Goal: Information Seeking & Learning: Learn about a topic

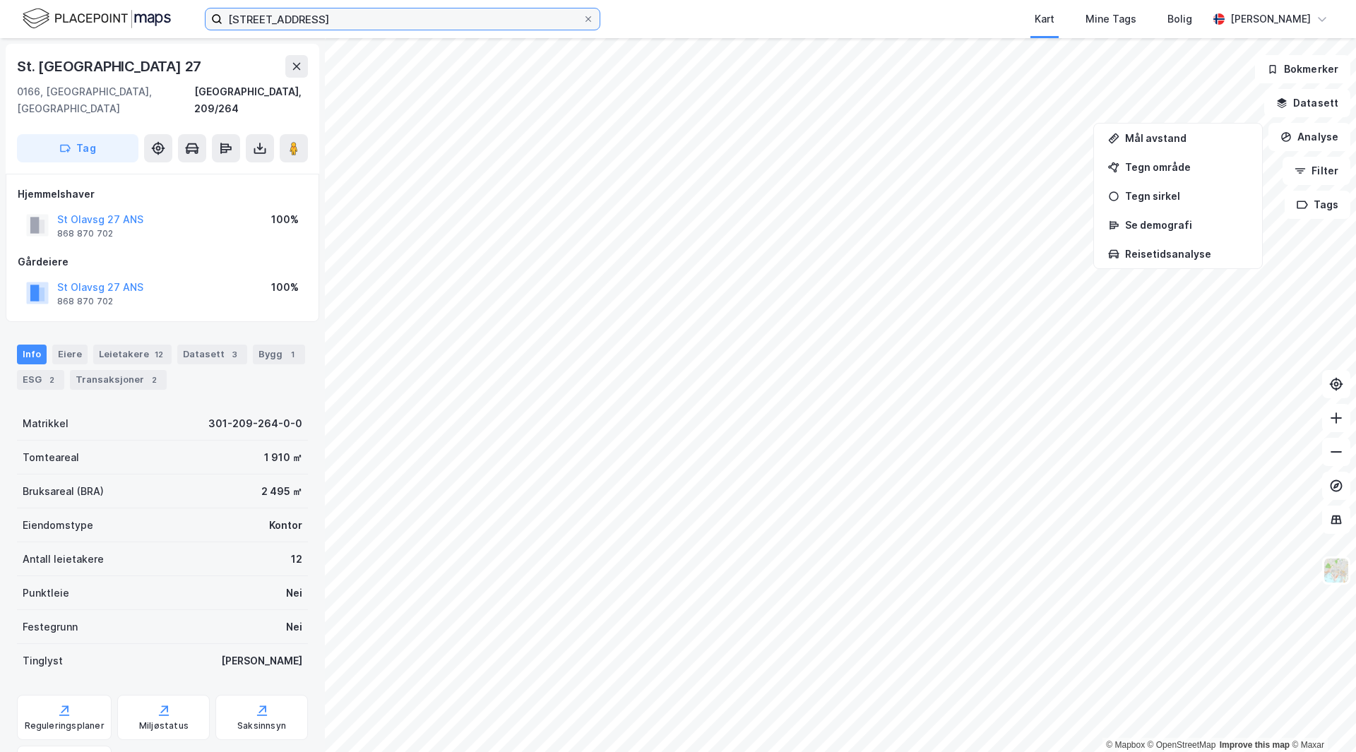
click at [285, 17] on input "[STREET_ADDRESS]" at bounding box center [402, 18] width 360 height 21
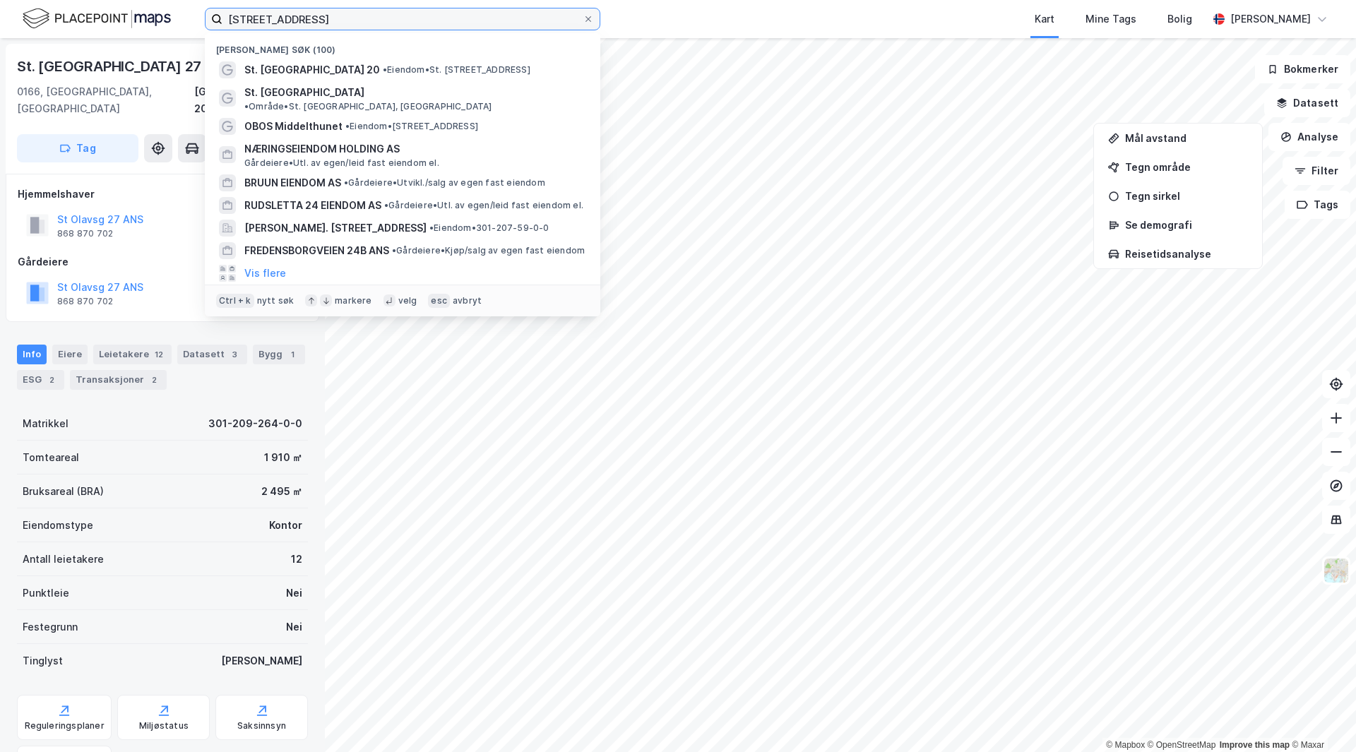
click at [285, 17] on input "[STREET_ADDRESS]" at bounding box center [402, 18] width 360 height 21
type input "r"
type input "i"
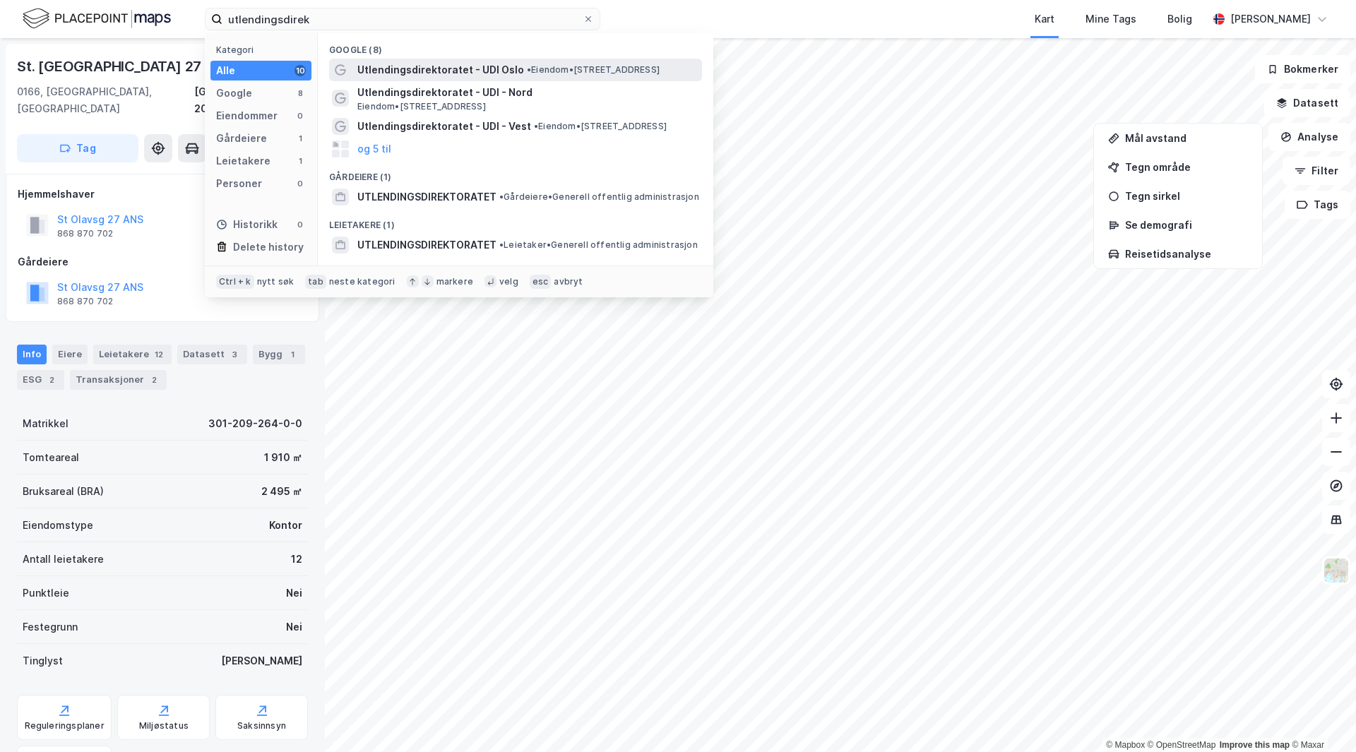
click at [501, 70] on span "Utlendingsdirektoratet - UDI Oslo" at bounding box center [440, 69] width 167 height 17
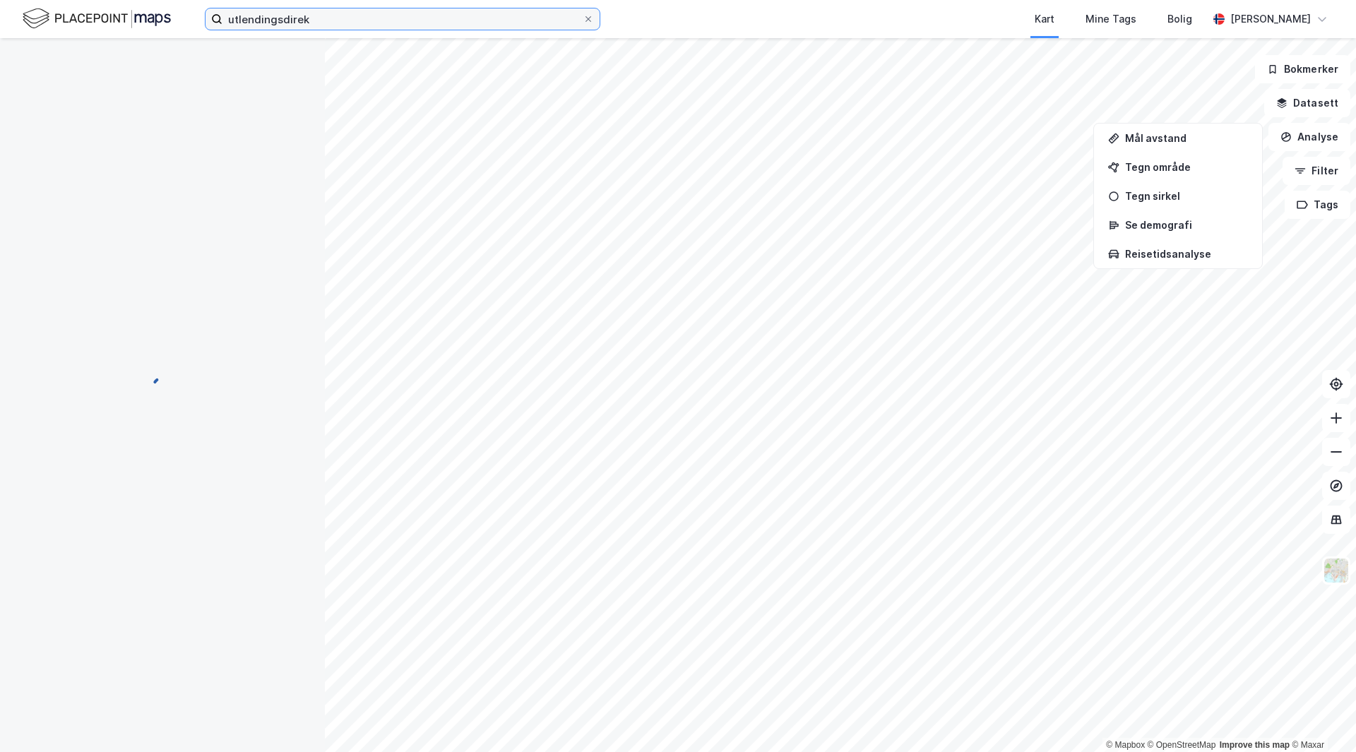
click at [335, 25] on input "utlendingsdirek" at bounding box center [402, 18] width 360 height 21
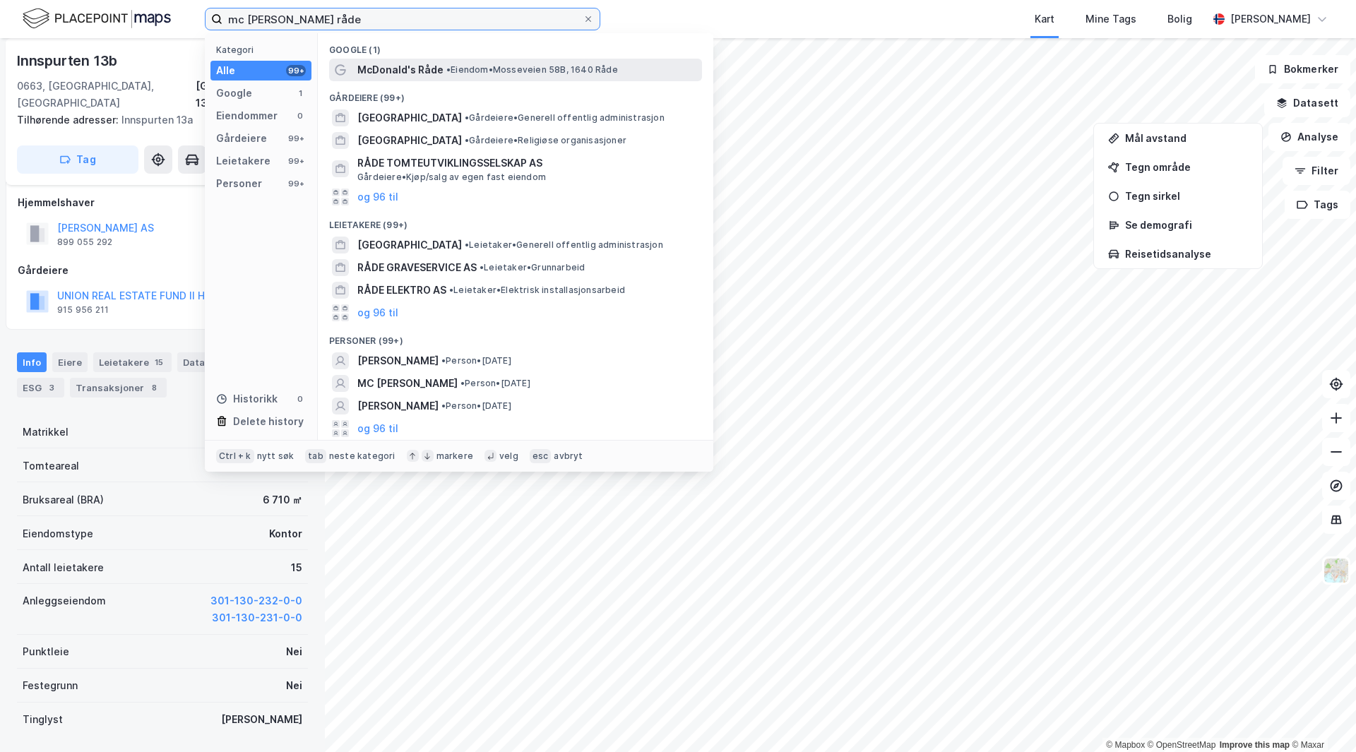
type input "mc [PERSON_NAME] råde"
click at [465, 68] on span "• Eiendom • [STREET_ADDRESS]" at bounding box center [532, 69] width 172 height 11
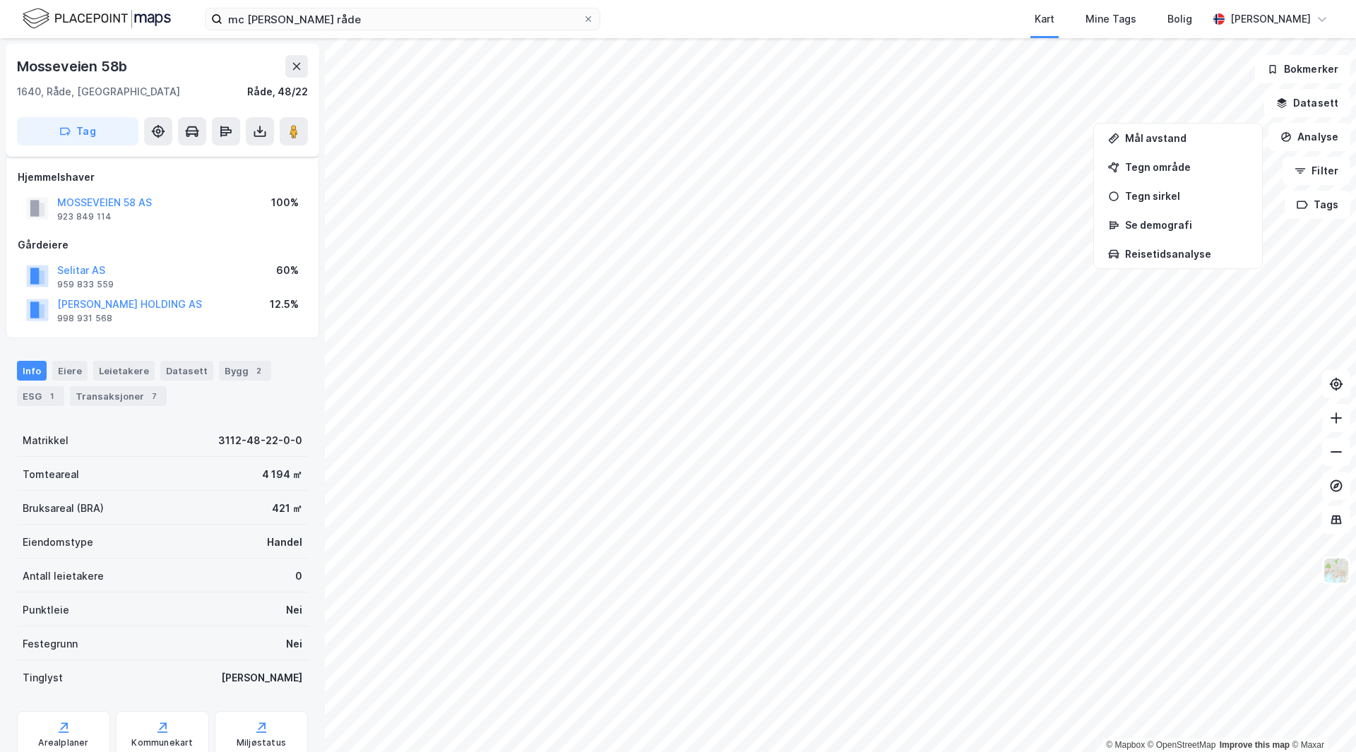
scroll to position [8, 0]
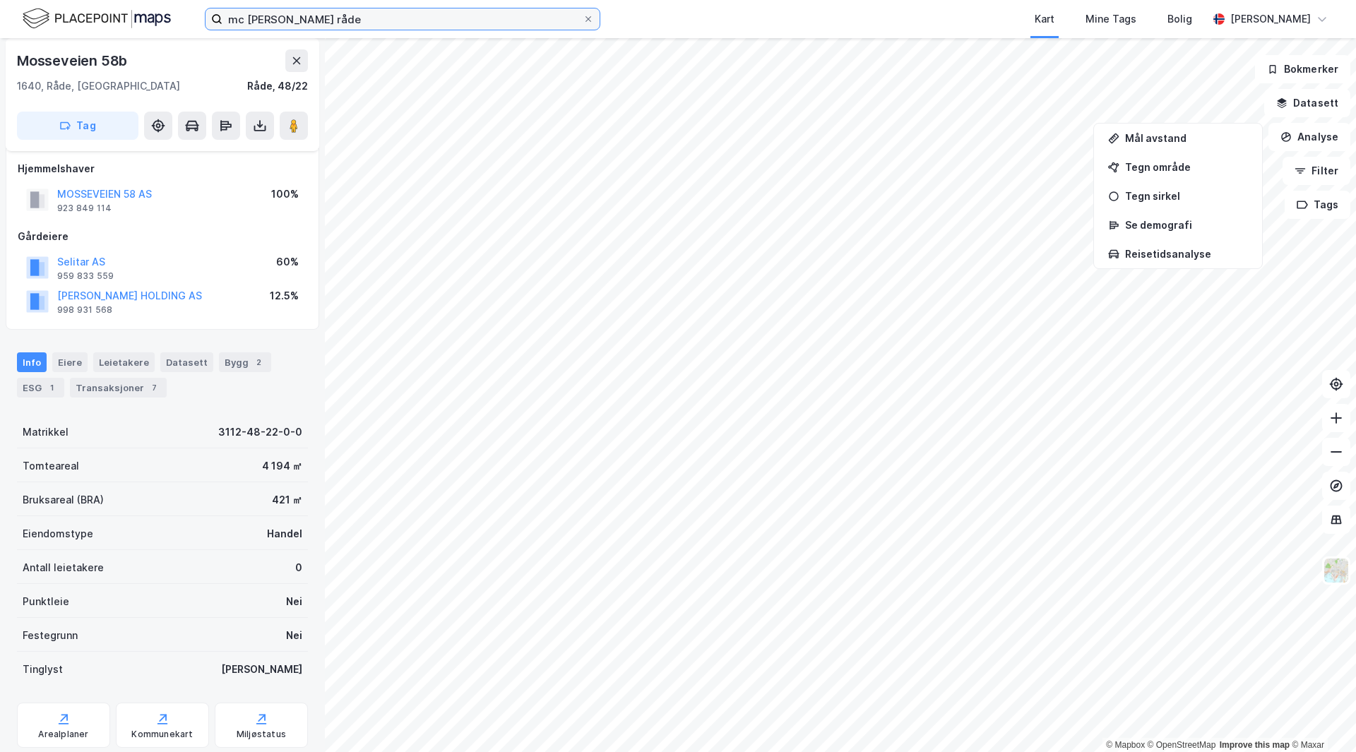
click at [297, 28] on input "mc [PERSON_NAME] råde" at bounding box center [402, 18] width 360 height 21
click at [587, 18] on icon at bounding box center [588, 19] width 8 height 8
click at [583, 18] on input "mc [PERSON_NAME] råde" at bounding box center [402, 18] width 360 height 21
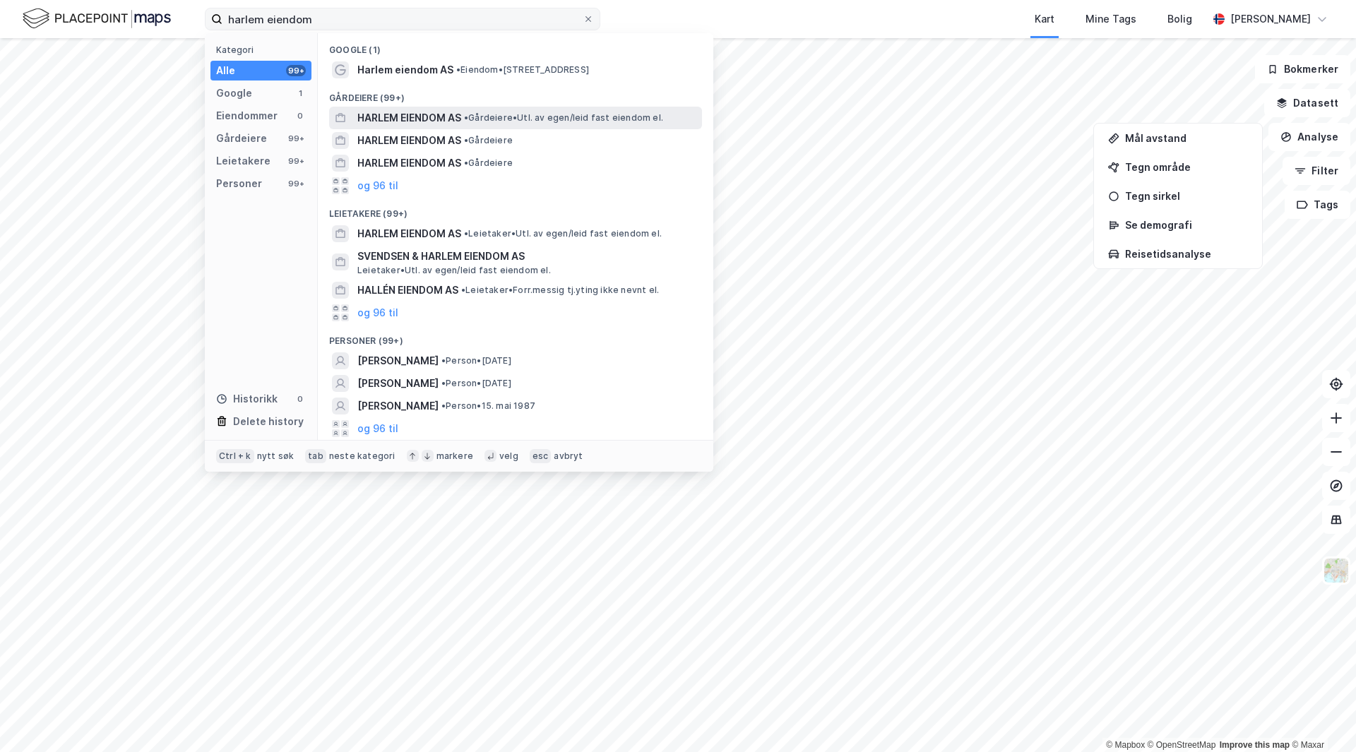
click at [413, 112] on span "HARLEM EIENDOM AS" at bounding box center [409, 117] width 104 height 17
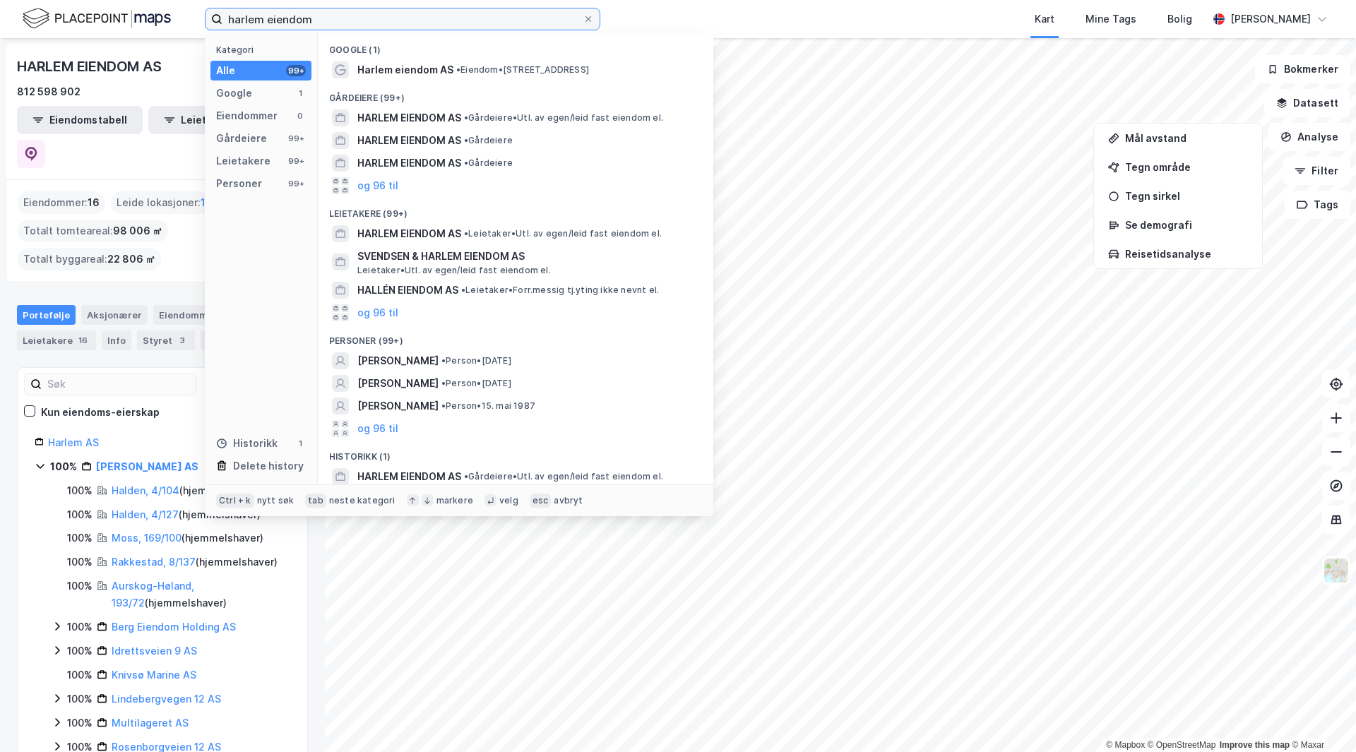
click at [299, 20] on input "harlem eiendom" at bounding box center [402, 18] width 360 height 21
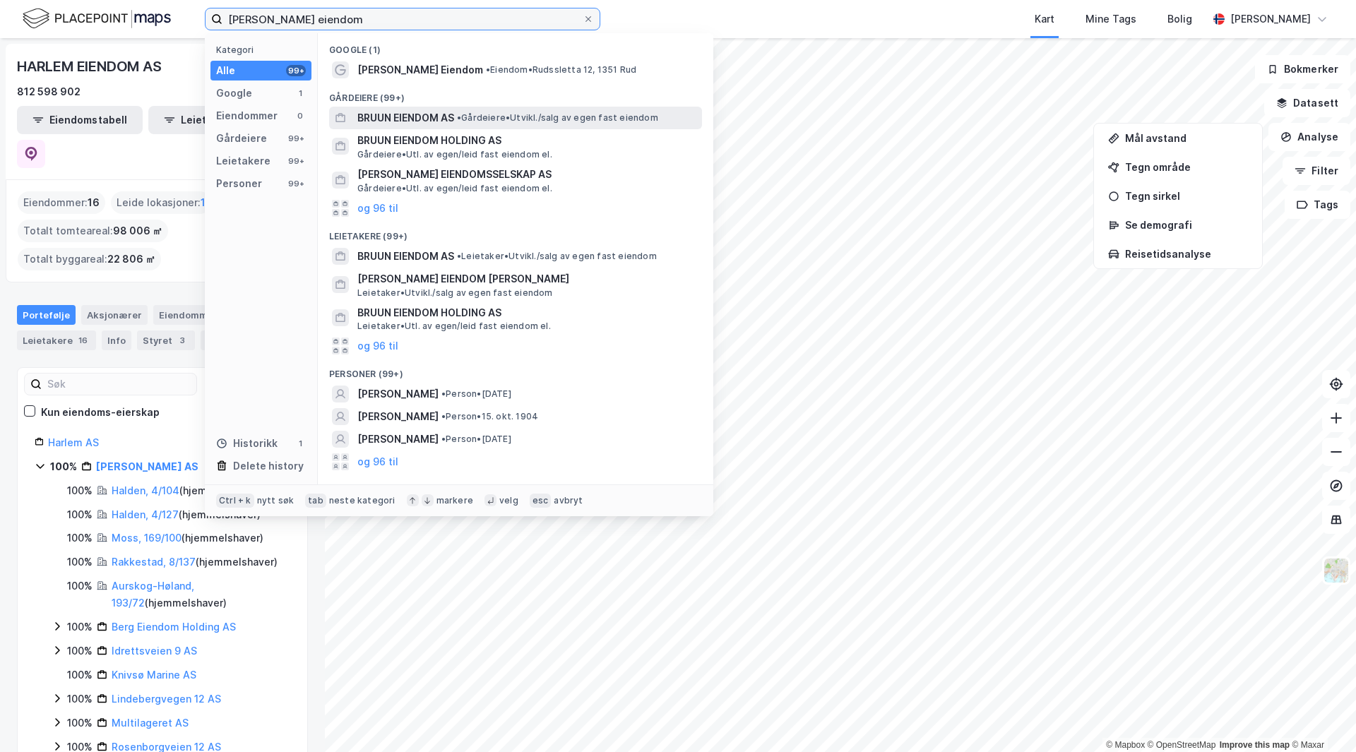
type input "[PERSON_NAME] eiendom"
click at [435, 115] on span "BRUUN EIENDOM AS" at bounding box center [405, 117] width 97 height 17
